Goal: Transaction & Acquisition: Purchase product/service

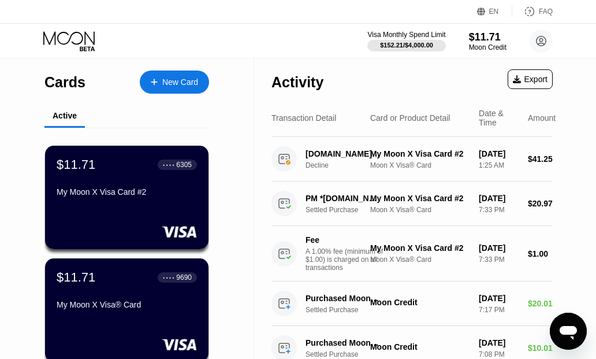
click at [470, 50] on div "Moon Credit" at bounding box center [488, 47] width 38 height 8
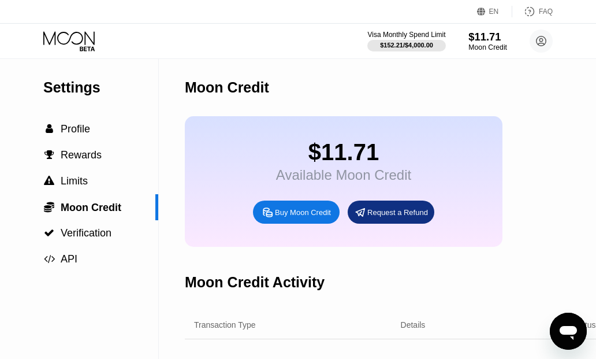
click at [311, 213] on div "Buy Moon Credit" at bounding box center [303, 212] width 56 height 10
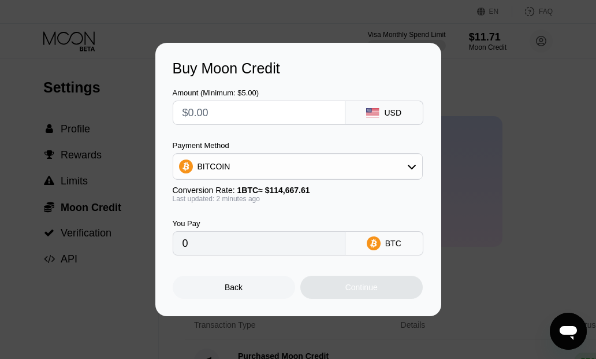
click at [376, 174] on div "BITCOIN" at bounding box center [297, 166] width 249 height 23
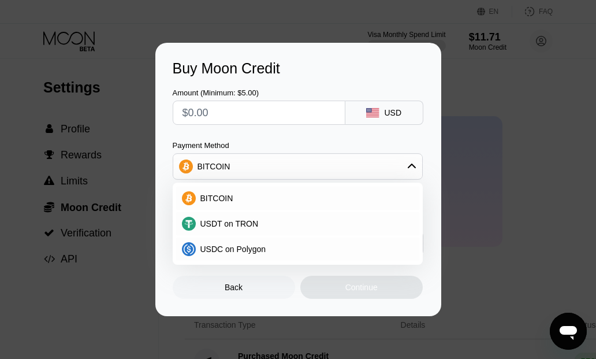
click at [291, 114] on input "text" at bounding box center [258, 112] width 153 height 23
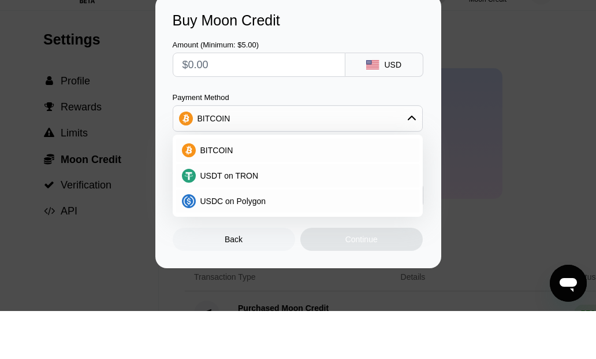
type input "$3"
type input "0.00002617"
type input "$30"
type input "0.00026163"
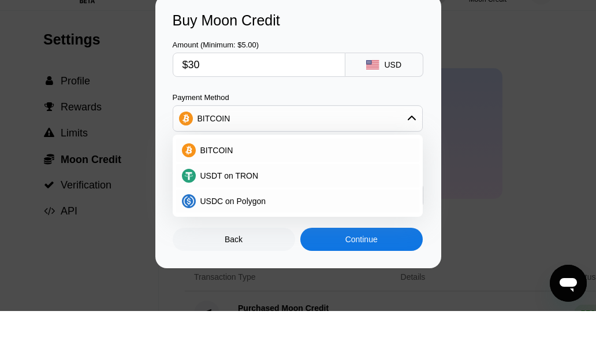
click at [417, 141] on div "Payment Method" at bounding box center [298, 145] width 250 height 9
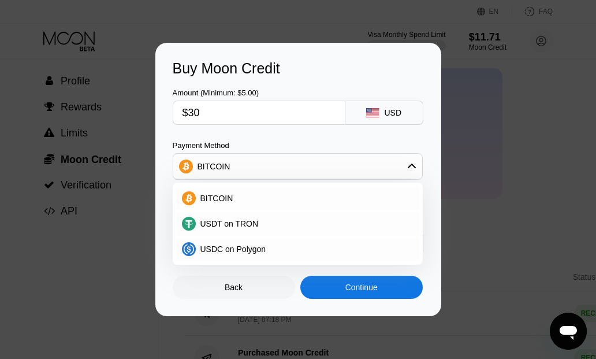
click at [293, 124] on input "$30" at bounding box center [258, 112] width 153 height 23
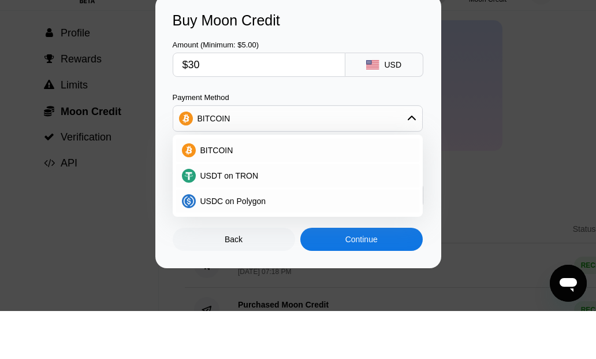
type input "$3"
type input "0.00002617"
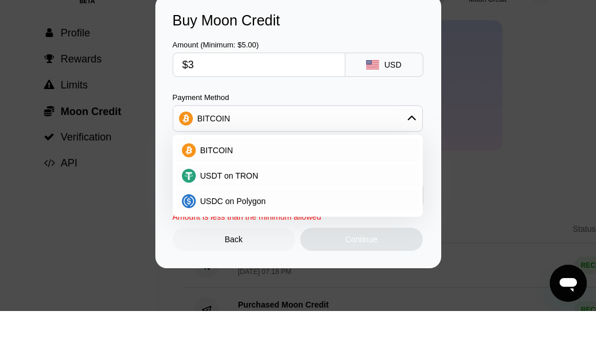
type input "$35"
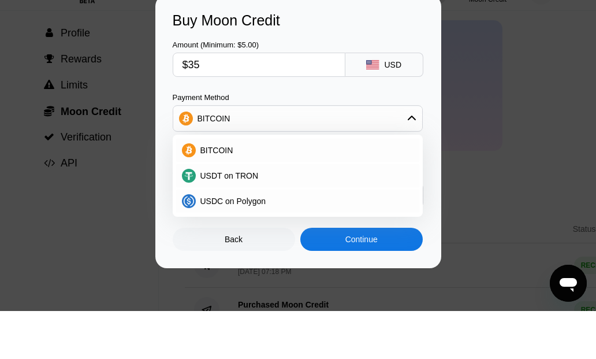
type input "0.00030524"
type input "$35"
click at [329, 141] on div "Payment Method" at bounding box center [298, 145] width 250 height 9
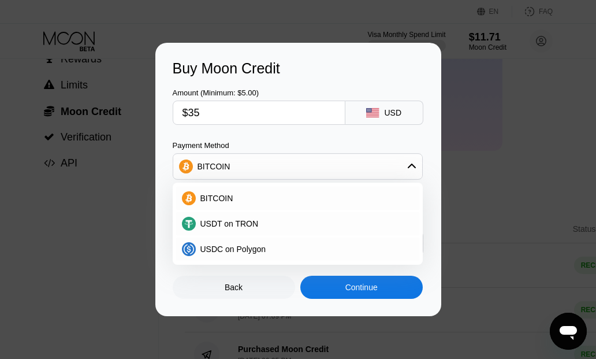
click at [378, 292] on div "Continue" at bounding box center [361, 286] width 32 height 9
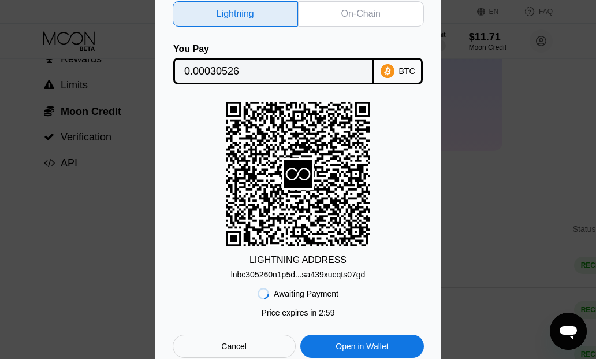
click at [374, 20] on div "On-Chain" at bounding box center [360, 14] width 39 height 12
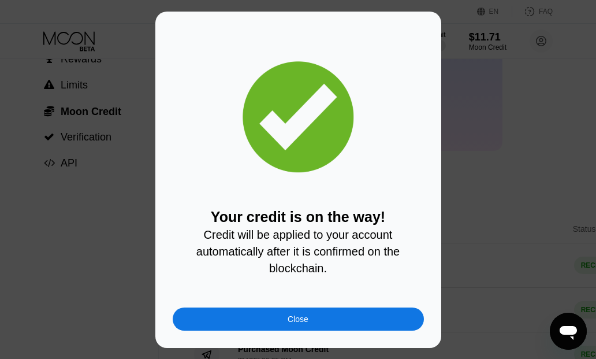
click at [287, 330] on div "Close" at bounding box center [298, 318] width 251 height 23
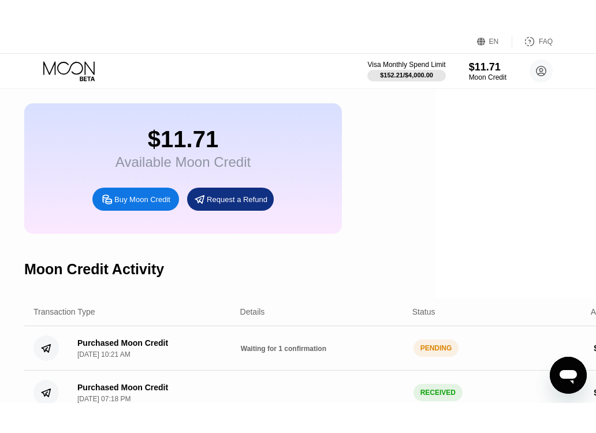
scroll to position [43, 192]
